Goal: Navigation & Orientation: Understand site structure

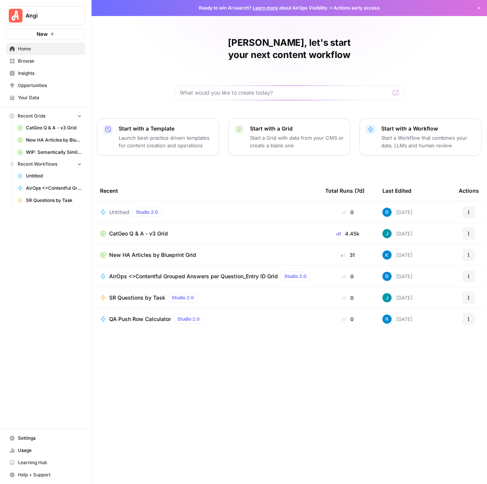
click at [219, 251] on div "New HA Articles by Blueprint Grid" at bounding box center [206, 255] width 213 height 8
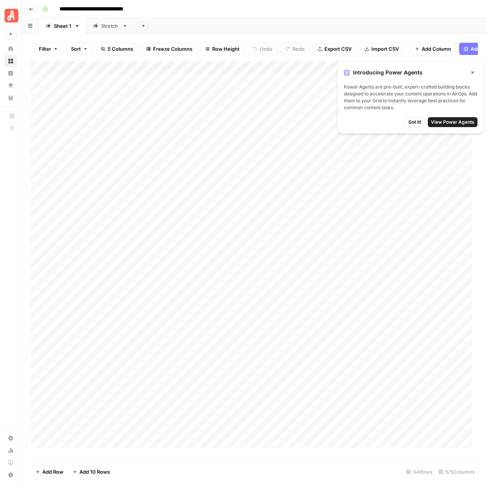
click at [33, 9] on icon "button" at bounding box center [31, 9] width 5 height 5
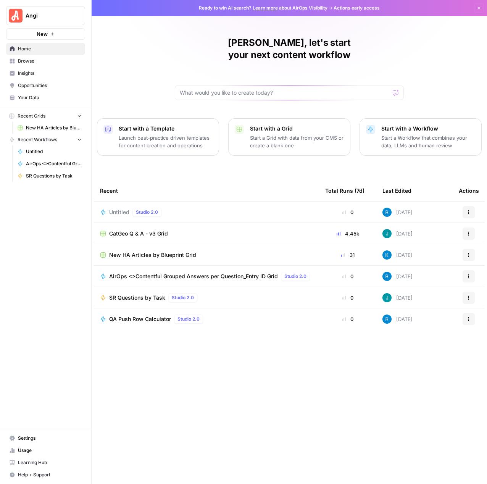
click at [49, 63] on span "Browse" at bounding box center [50, 61] width 64 height 7
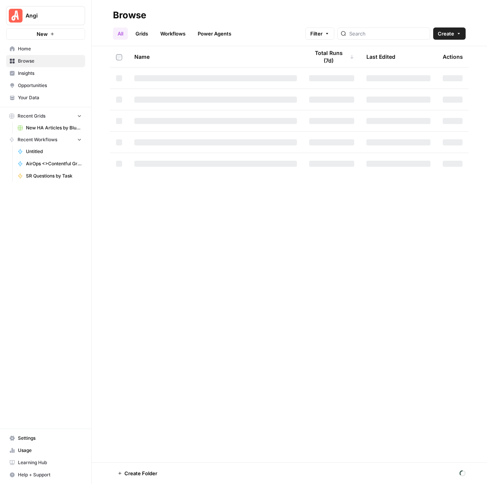
click at [163, 36] on link "Workflows" at bounding box center [173, 33] width 34 height 12
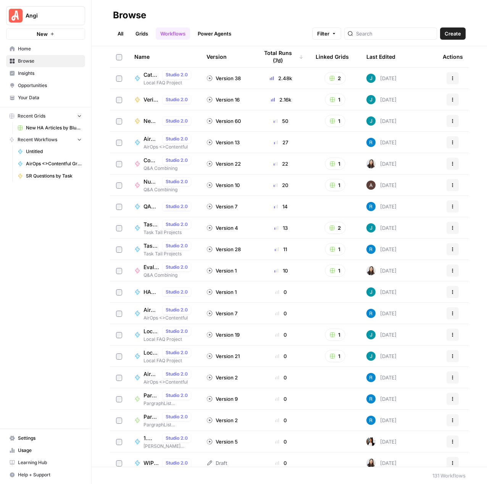
click at [142, 34] on link "Grids" at bounding box center [142, 33] width 22 height 12
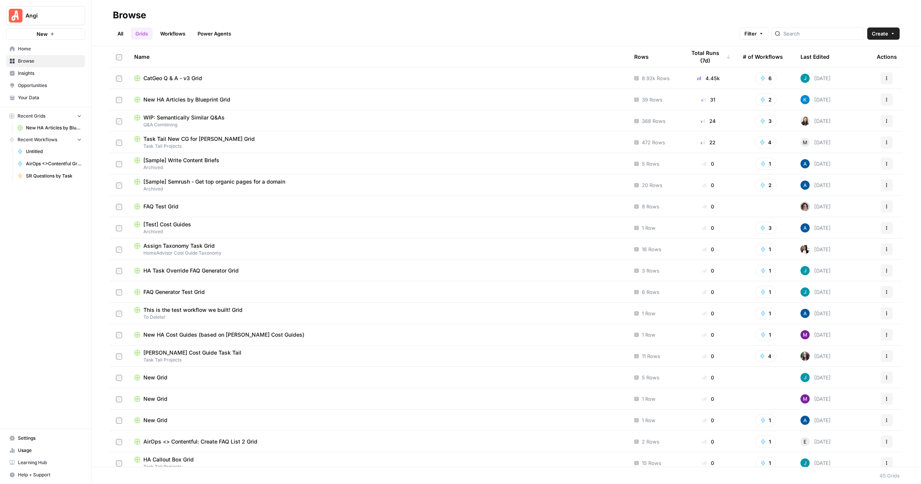
click at [174, 35] on link "Workflows" at bounding box center [173, 33] width 34 height 12
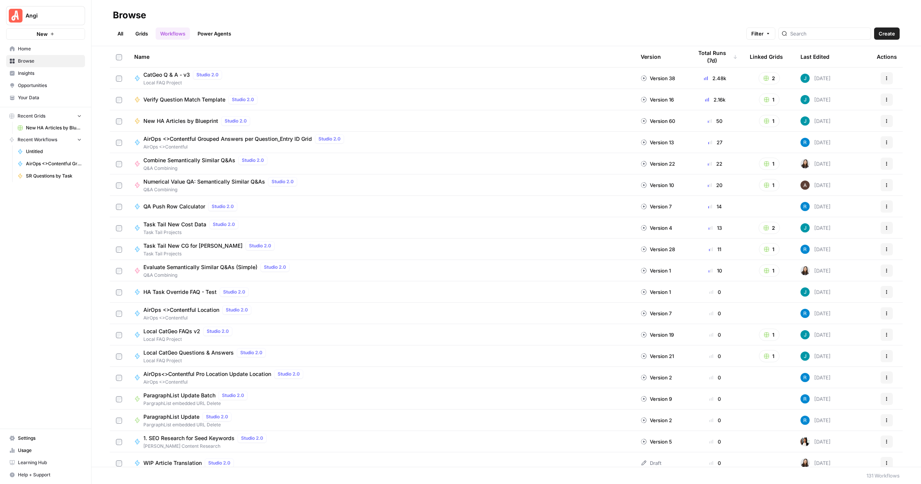
click at [218, 33] on link "Power Agents" at bounding box center [214, 33] width 43 height 12
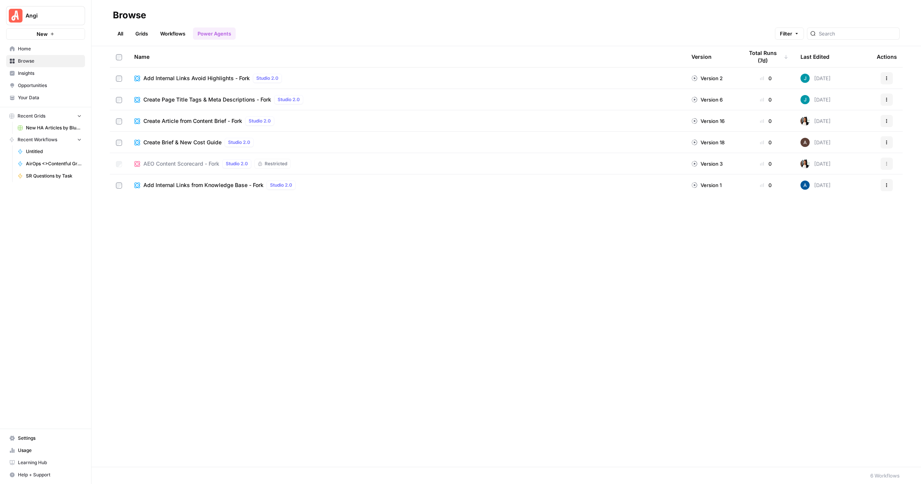
click at [147, 35] on link "Grids" at bounding box center [142, 33] width 22 height 12
